Goal: Information Seeking & Learning: Learn about a topic

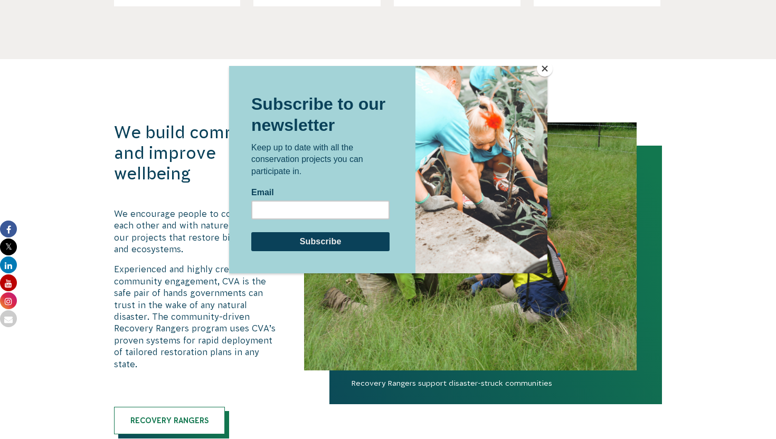
scroll to position [2101, 0]
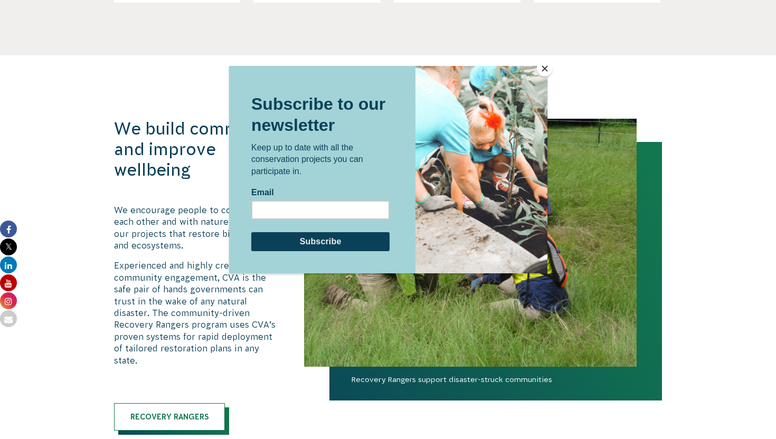
click at [378, 67] on button "Close" at bounding box center [545, 69] width 16 height 16
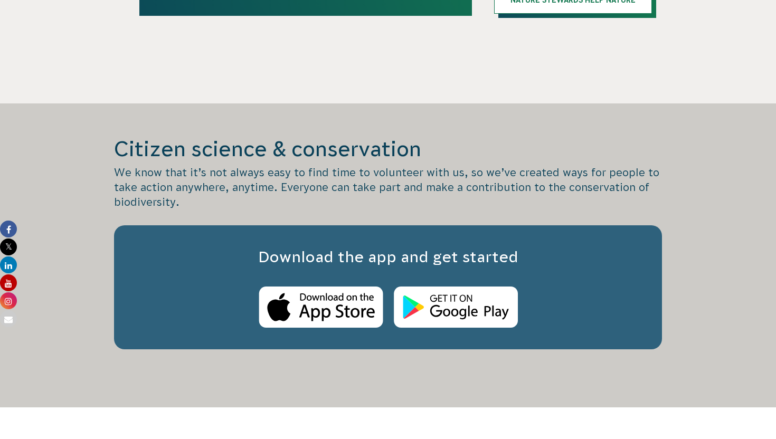
scroll to position [2956, 0]
